Goal: Transaction & Acquisition: Subscribe to service/newsletter

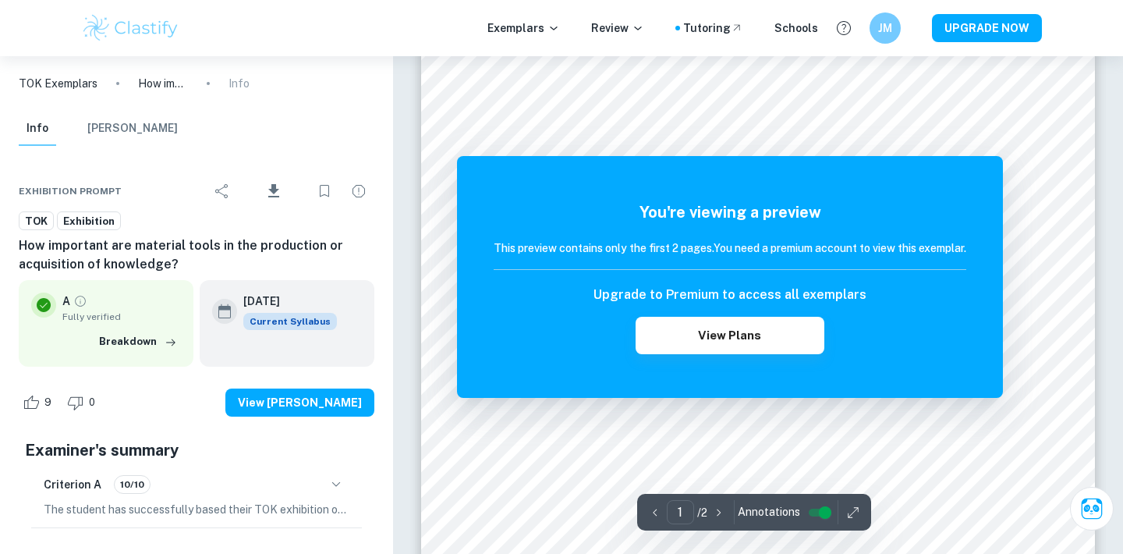
scroll to position [116, 0]
click at [698, 339] on button "View Plans" at bounding box center [729, 335] width 189 height 37
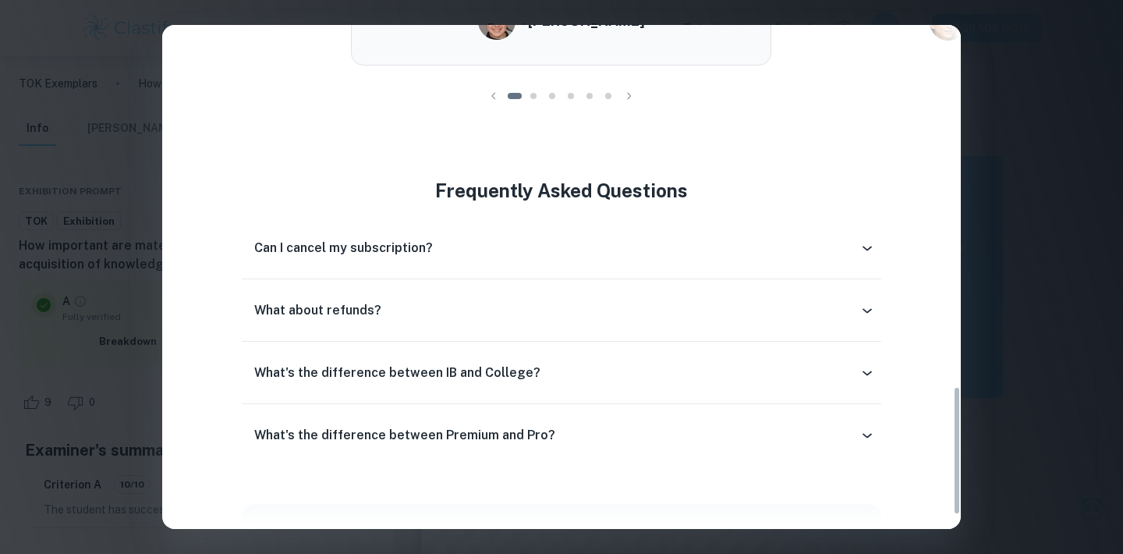
scroll to position [1303, 0]
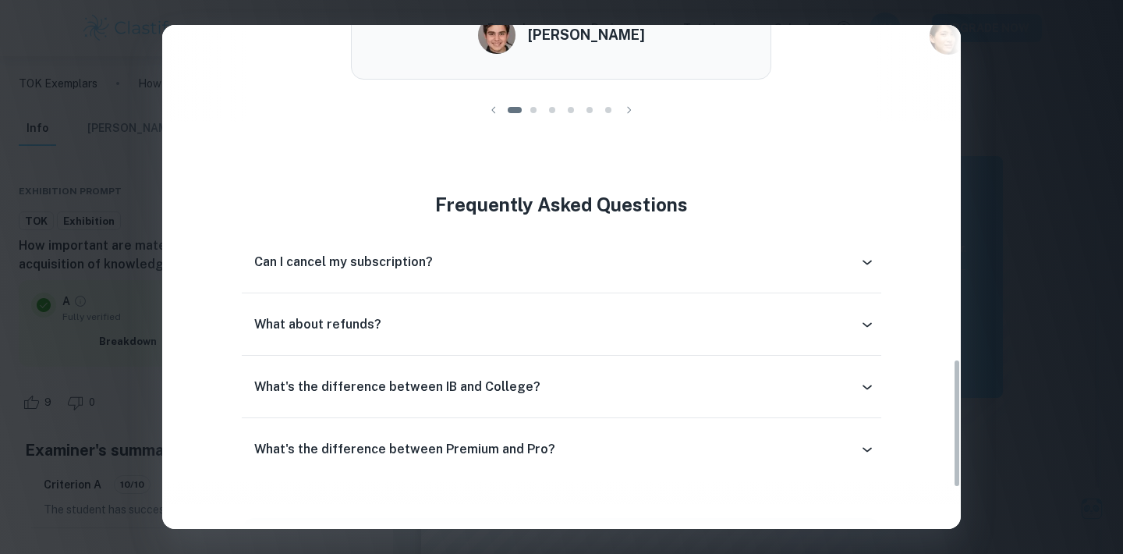
click at [490, 260] on div "Can I cancel my subscription?" at bounding box center [556, 262] width 604 height 19
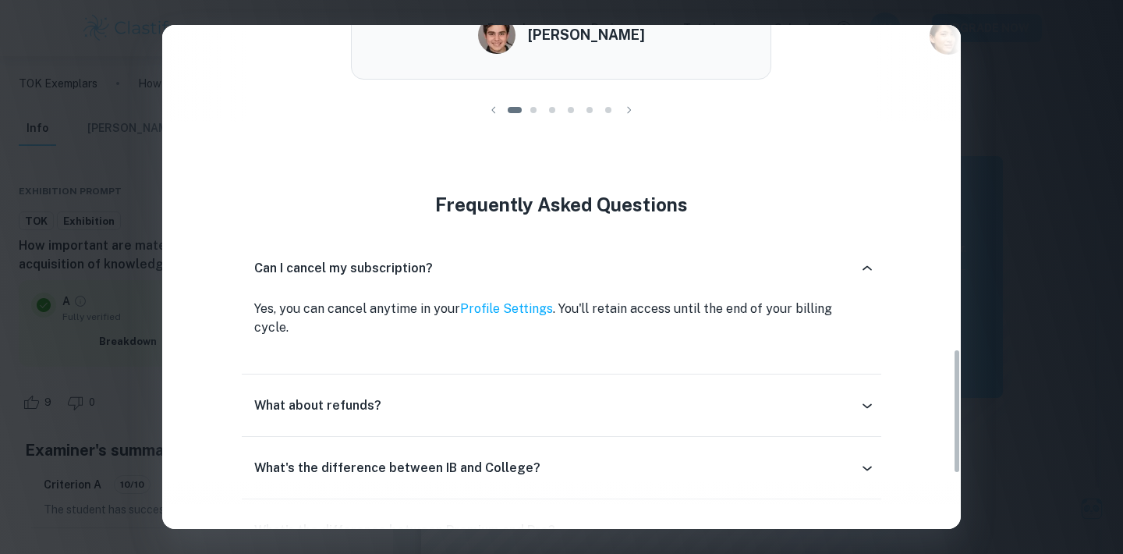
click at [837, 374] on div "What about refunds? If you've been charged but haven't used Clastify Premium (e…" at bounding box center [561, 405] width 638 height 62
click at [833, 396] on div "What about refunds?" at bounding box center [556, 405] width 604 height 19
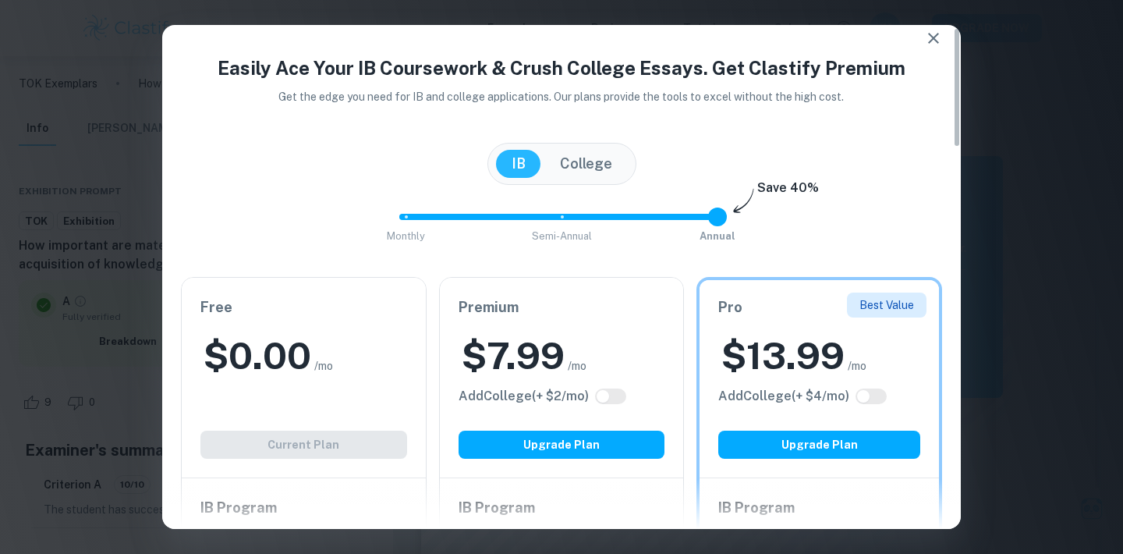
scroll to position [12, 0]
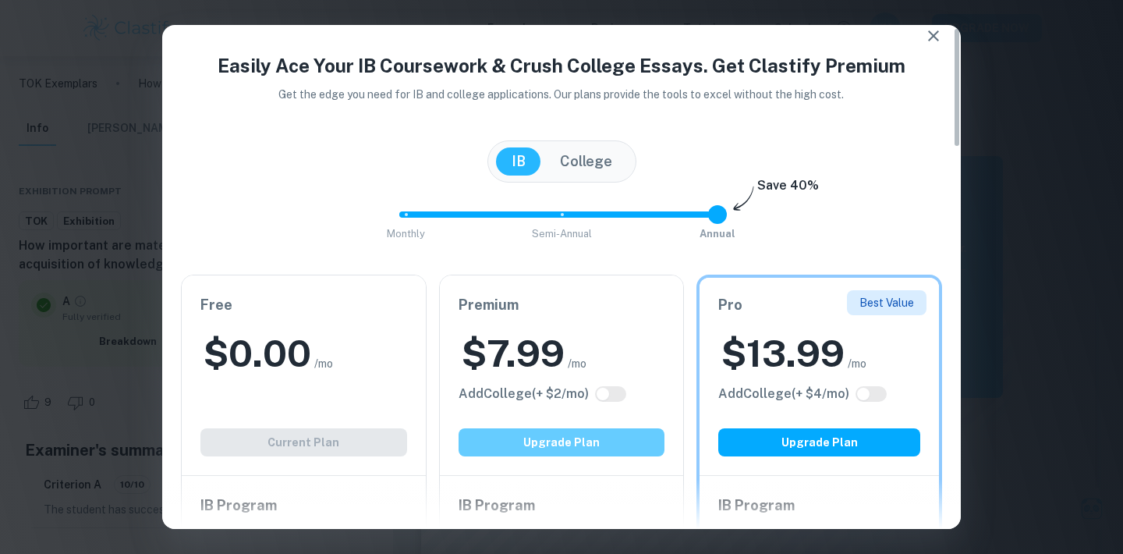
click at [602, 444] on button "Upgrade Plan" at bounding box center [561, 442] width 207 height 28
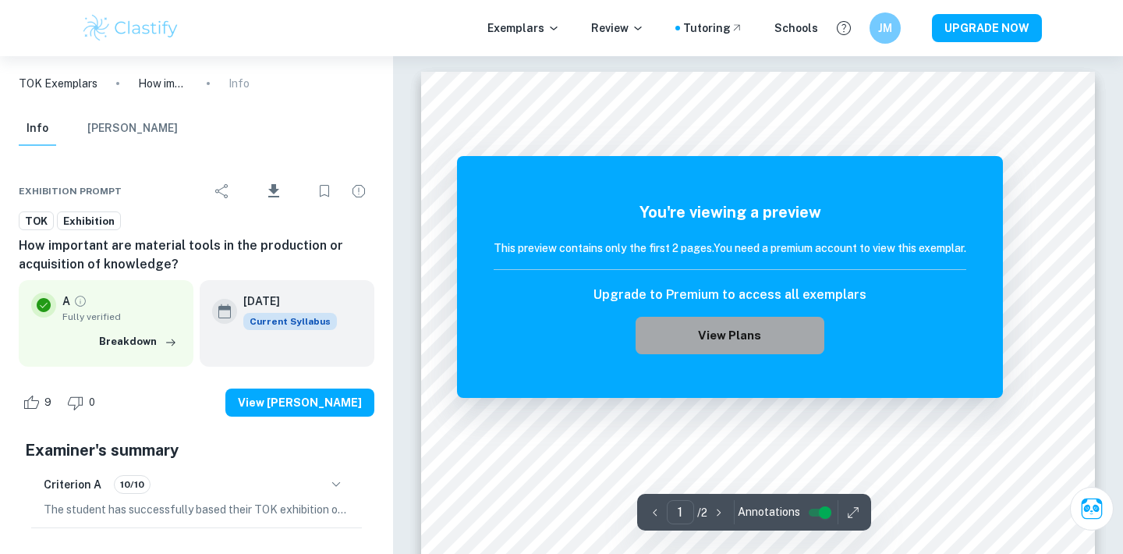
click at [735, 326] on button "View Plans" at bounding box center [729, 335] width 189 height 37
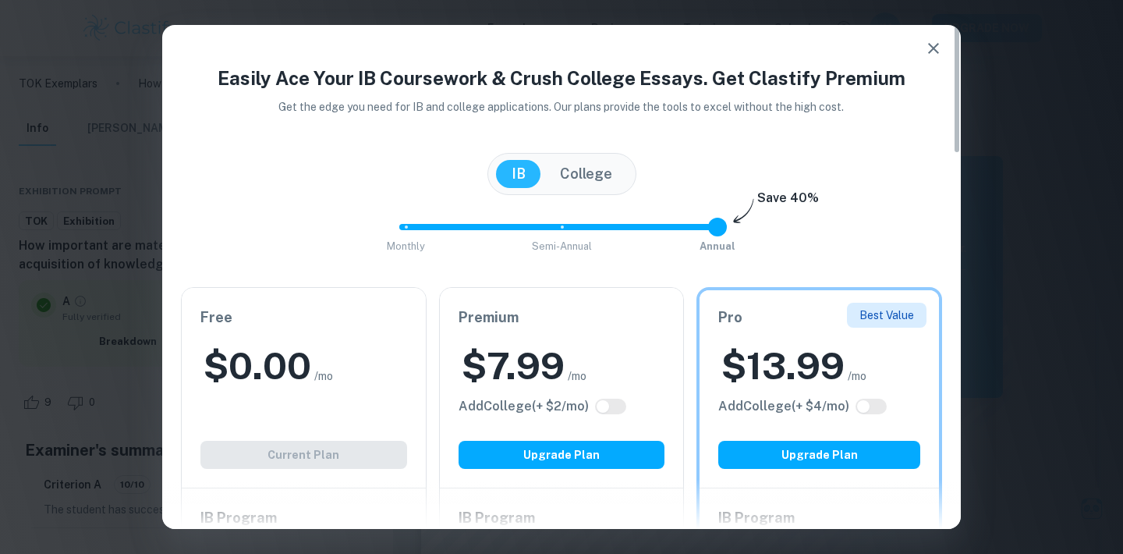
click at [554, 221] on span "Monthly Semi-Annual Annual" at bounding box center [561, 227] width 312 height 27
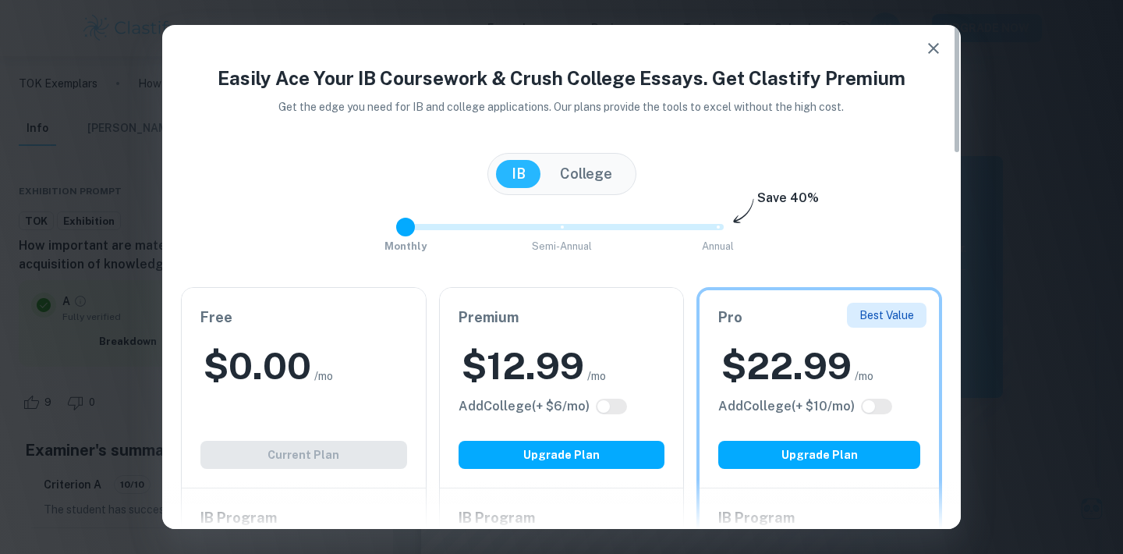
drag, startPoint x: 554, startPoint y: 221, endPoint x: 373, endPoint y: 244, distance: 182.4
click at [373, 244] on div "Monthly Semi-Annual Annual Save 40%" at bounding box center [561, 235] width 761 height 42
click at [723, 228] on div "Monthly Semi-Annual Annual Save 40%" at bounding box center [561, 235] width 761 height 42
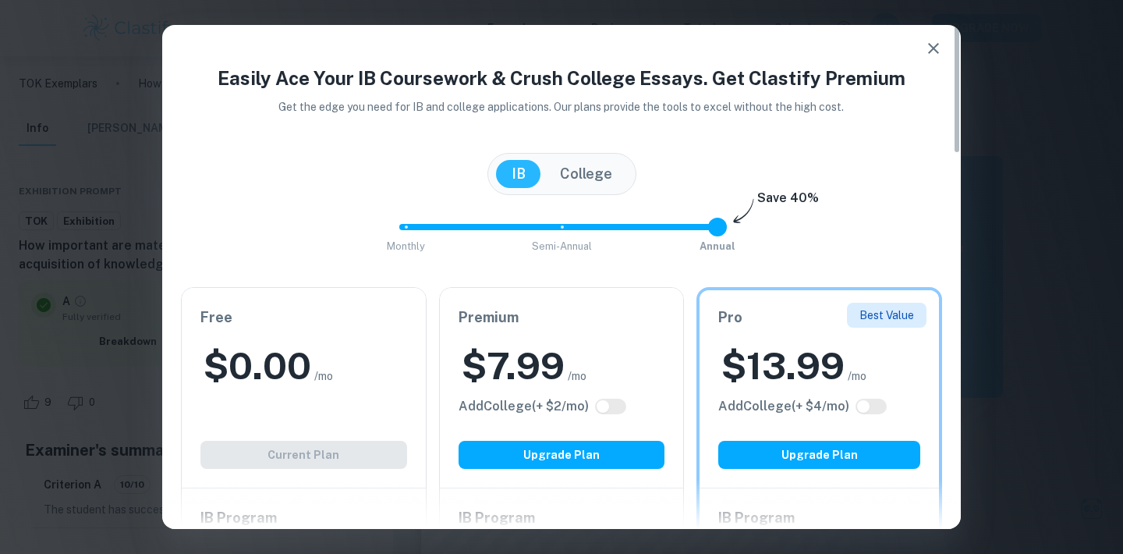
click at [717, 228] on span "Monthly Semi-Annual Annual" at bounding box center [561, 227] width 312 height 27
click at [559, 228] on span "Monthly Semi-Annual Annual" at bounding box center [561, 227] width 312 height 27
type input "0"
click at [406, 228] on span at bounding box center [477, 227] width 156 height 6
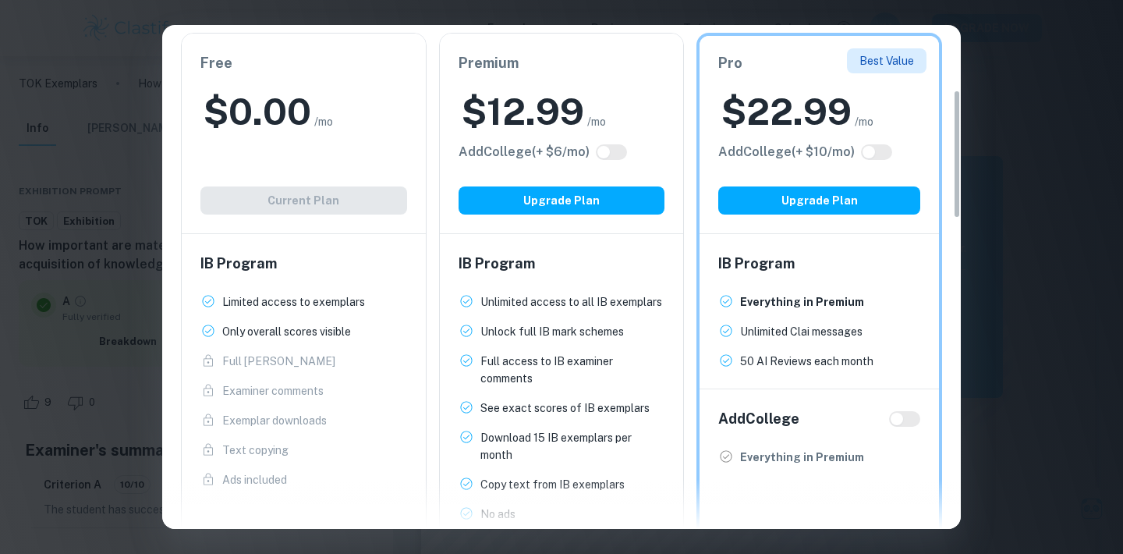
scroll to position [181, 0]
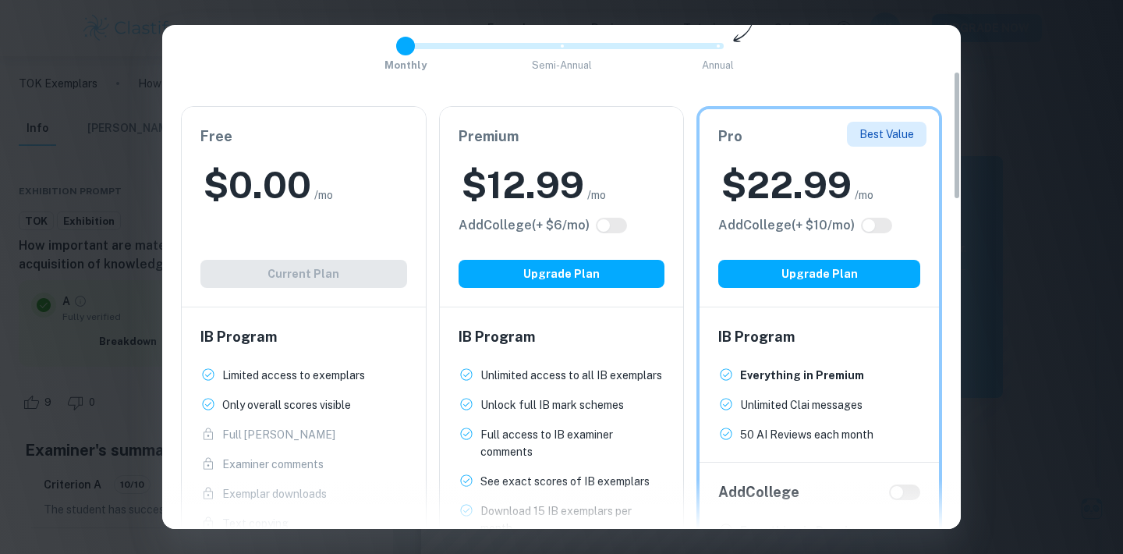
click at [605, 136] on h6 "Premium" at bounding box center [561, 137] width 207 height 22
click at [521, 243] on div "Premium $ 12.99 /mo Add College (+ $ 6 /mo) Upgrade Plan" at bounding box center [562, 207] width 244 height 200
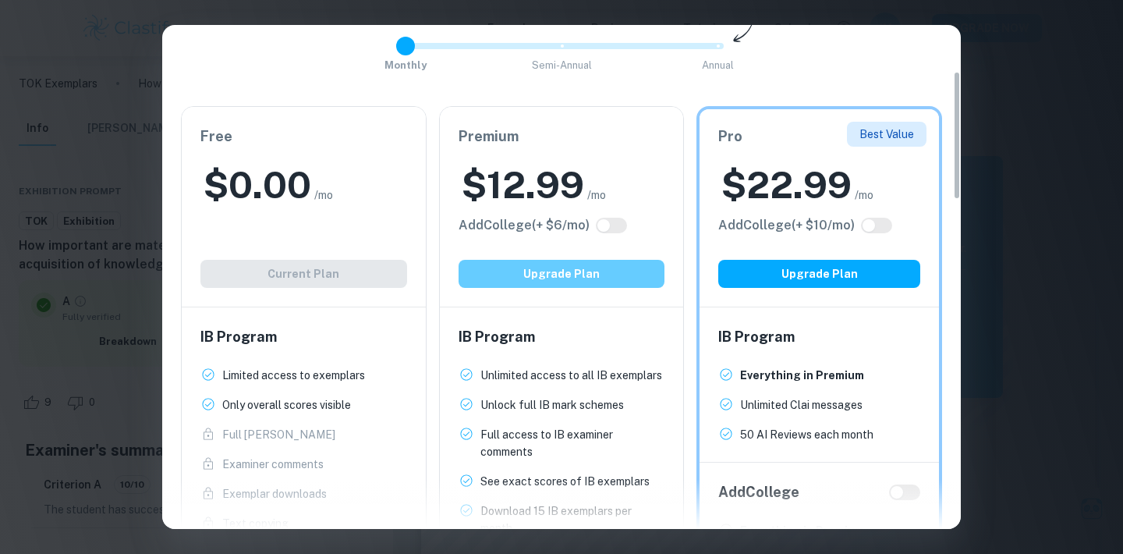
click at [556, 271] on button "Upgrade Plan" at bounding box center [561, 274] width 207 height 28
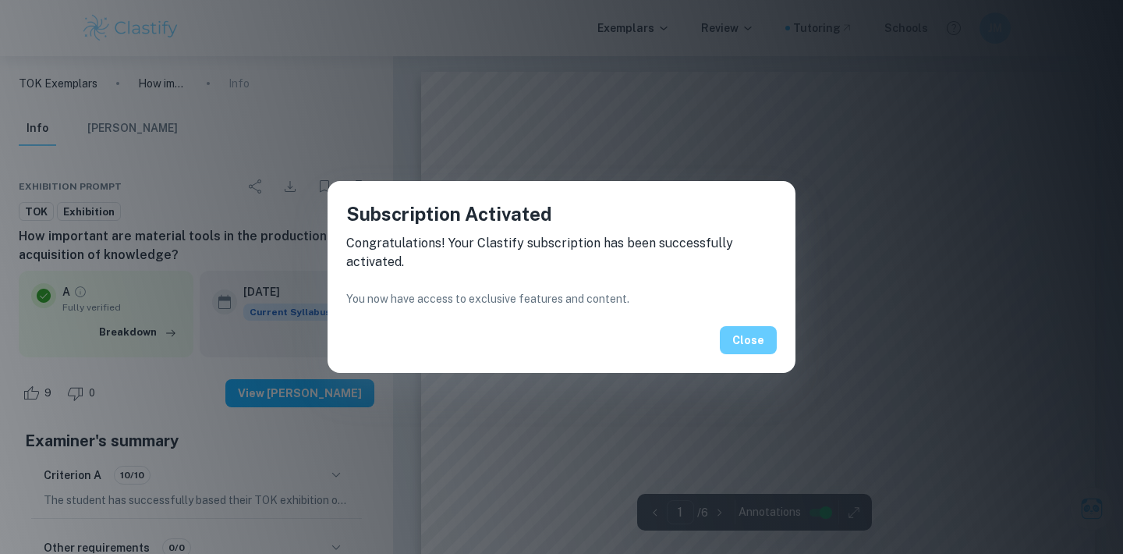
click at [748, 345] on button "Close" at bounding box center [748, 340] width 57 height 28
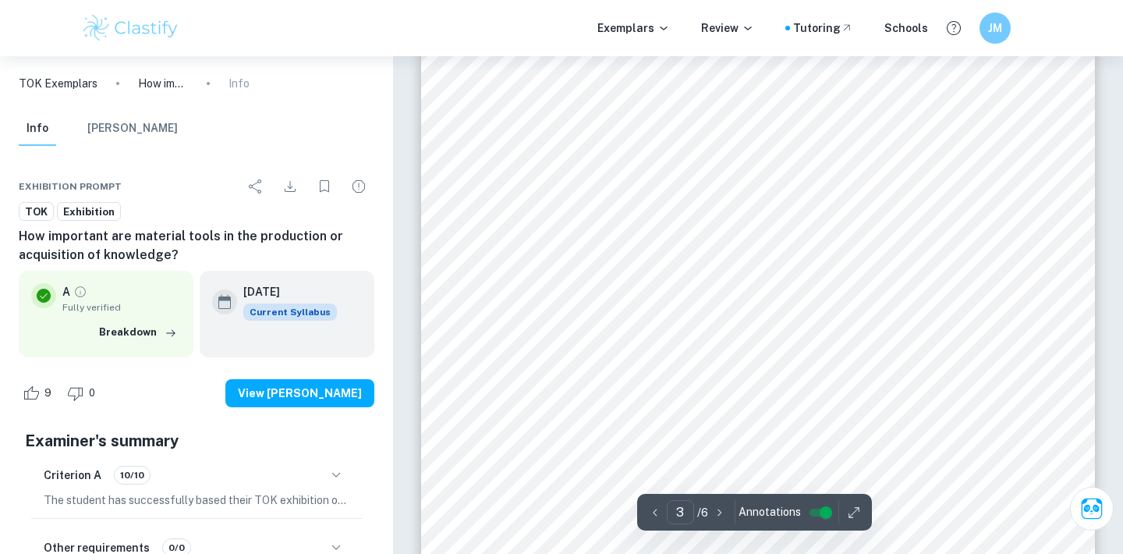
scroll to position [2114, 0]
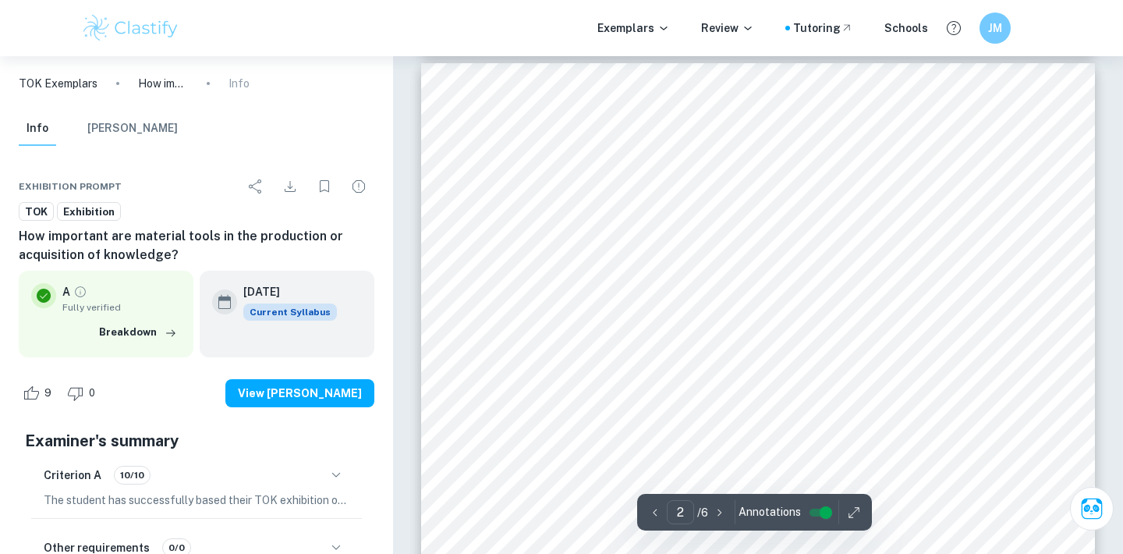
type input "1"
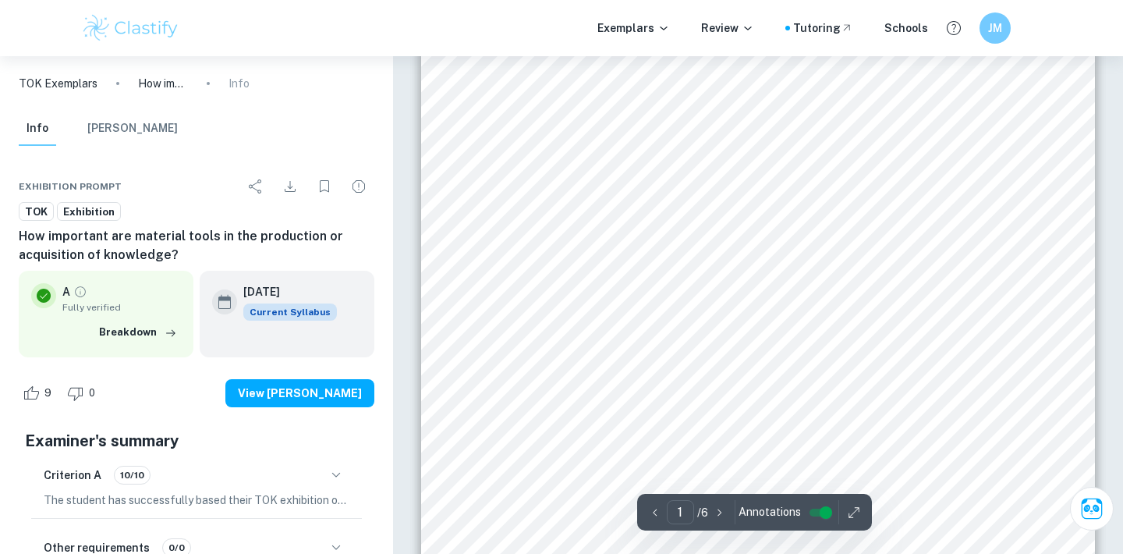
scroll to position [310, 0]
